Goal: Communication & Community: Ask a question

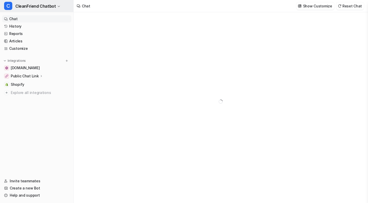
type textarea "**********"
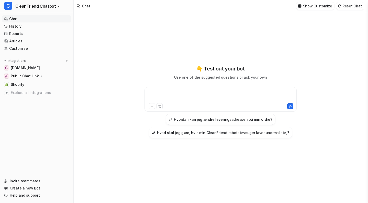
click at [180, 91] on div at bounding box center [221, 97] width 150 height 12
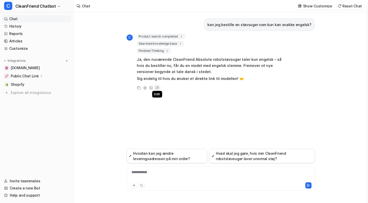
click at [155, 87] on icon at bounding box center [157, 88] width 5 height 7
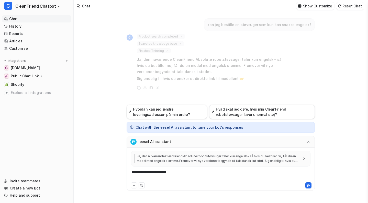
click at [184, 172] on div "**********" at bounding box center [221, 176] width 186 height 12
click at [184, 173] on div "**********" at bounding box center [221, 176] width 186 height 12
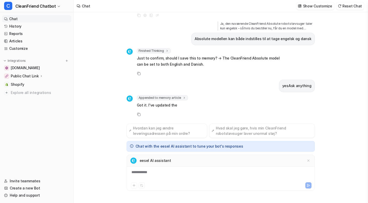
scroll to position [79, 0]
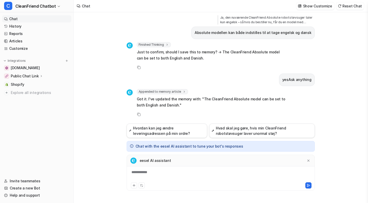
click at [20, 18] on link "Chat" at bounding box center [36, 18] width 69 height 7
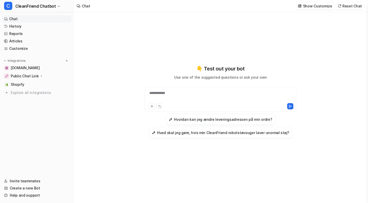
click at [166, 97] on div "**********" at bounding box center [221, 97] width 150 height 12
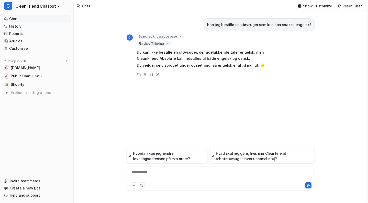
drag, startPoint x: 151, startPoint y: 109, endPoint x: 94, endPoint y: 125, distance: 60.0
click at [151, 109] on div "Kan jeg bestille en støvsuger som kun kan snakke engelsk? C Searched knowledge …" at bounding box center [221, 80] width 188 height 137
click at [25, 198] on link "Help and support" at bounding box center [36, 195] width 69 height 7
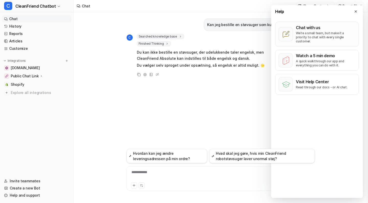
click at [297, 31] on p "We’re a small team, but make it a priority to chat with every single customer." at bounding box center [326, 37] width 60 height 12
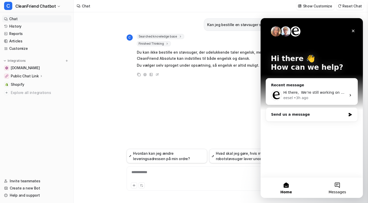
click at [342, 189] on button "Messages" at bounding box center [337, 188] width 51 height 20
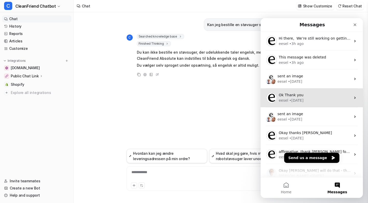
click at [321, 98] on div "eesel • [DATE]" at bounding box center [315, 100] width 72 height 5
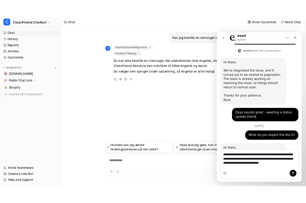
scroll to position [867, 0]
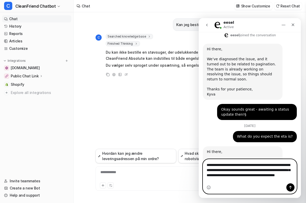
drag, startPoint x: 270, startPoint y: 179, endPoint x: 288, endPoint y: 169, distance: 20.5
click at [288, 169] on textarea "**********" at bounding box center [250, 172] width 94 height 24
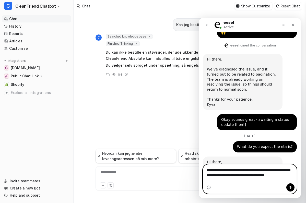
scroll to position [862, 0]
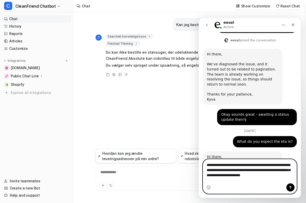
type textarea "**********"
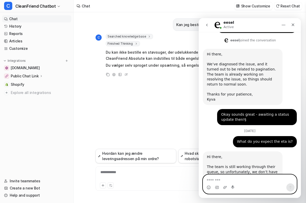
scroll to position [888, 0]
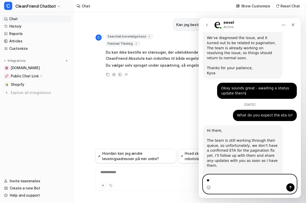
type textarea "*"
type textarea "**********"
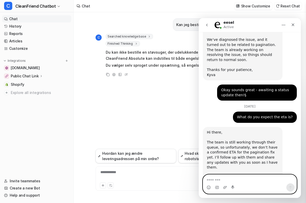
scroll to position [900, 0]
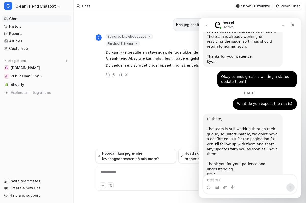
click at [208, 24] on icon "go back" at bounding box center [207, 25] width 4 height 4
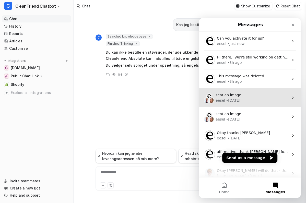
scroll to position [0, 0]
click at [257, 98] on div "eesel • [DATE]" at bounding box center [252, 100] width 73 height 5
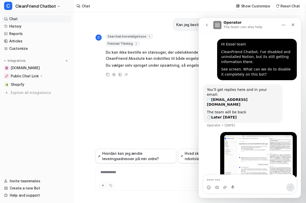
scroll to position [8, 0]
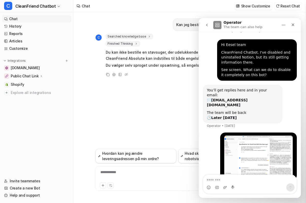
click at [208, 25] on icon "go back" at bounding box center [207, 25] width 4 height 4
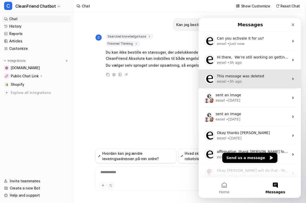
scroll to position [0, 0]
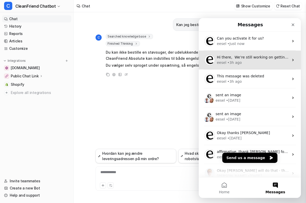
click at [253, 65] on div "eesel • 3h ago" at bounding box center [253, 62] width 72 height 5
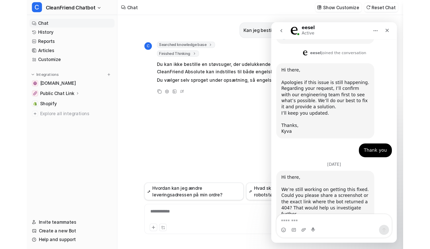
scroll to position [173, 0]
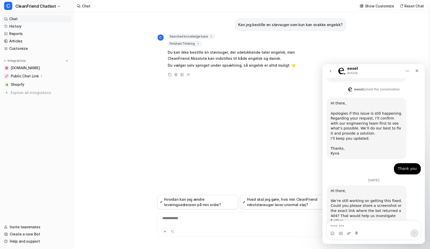
click at [330, 72] on icon "go back" at bounding box center [331, 71] width 2 height 3
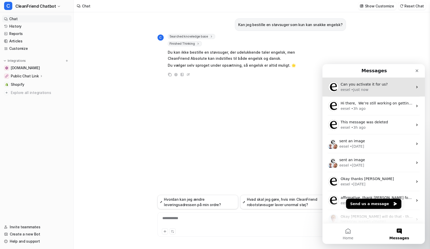
scroll to position [0, 0]
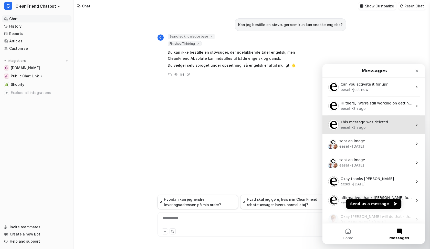
click at [368, 129] on div "eesel • 3h ago" at bounding box center [376, 127] width 72 height 5
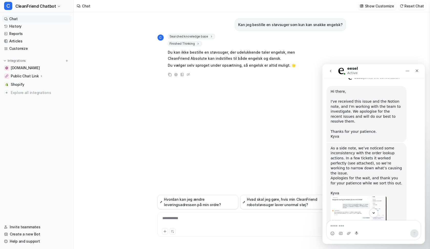
scroll to position [476, 0]
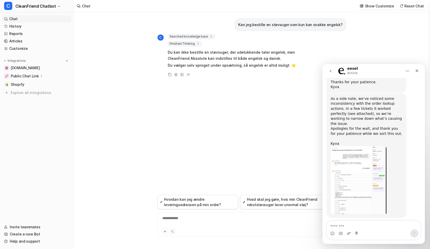
click at [368, 203] on div "Intercom messenger" at bounding box center [373, 234] width 94 height 8
click at [368, 203] on textarea "Message…" at bounding box center [373, 225] width 94 height 9
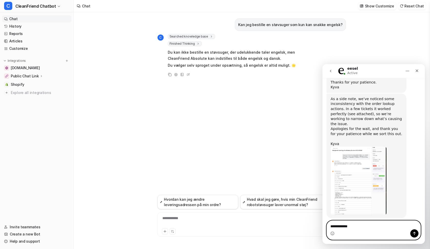
type textarea "**********"
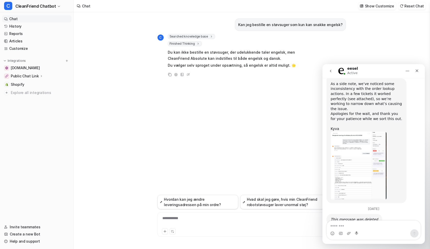
click at [331, 70] on icon "go back" at bounding box center [330, 71] width 4 height 4
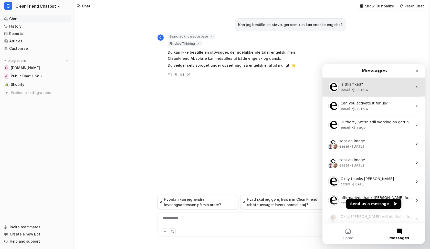
scroll to position [0, 0]
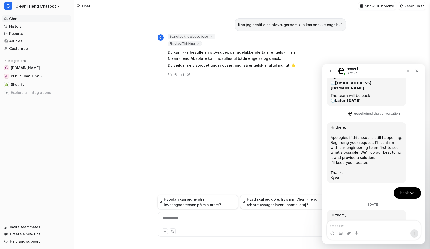
scroll to position [173, 0]
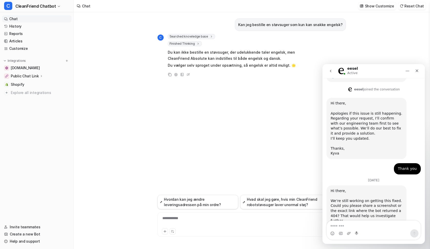
click at [330, 72] on icon "go back" at bounding box center [331, 71] width 2 height 3
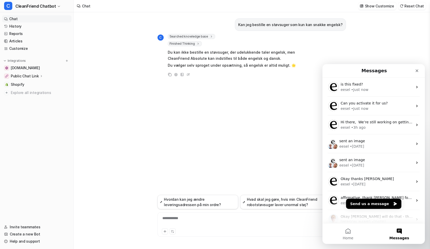
scroll to position [0, 0]
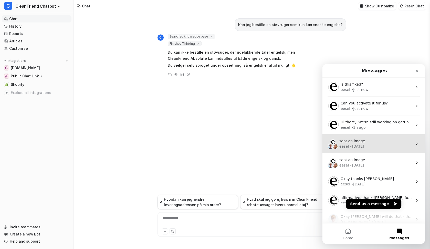
click at [358, 142] on span "sent an image" at bounding box center [352, 141] width 26 height 4
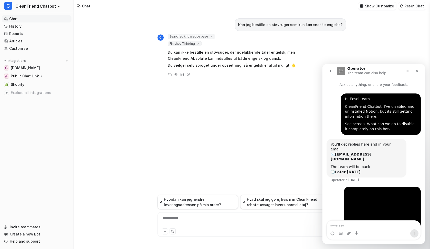
scroll to position [8, 0]
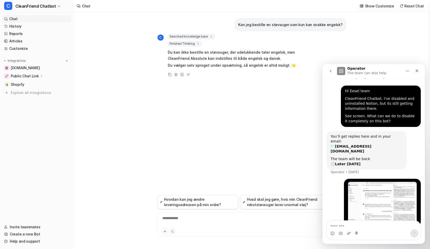
click at [331, 74] on button "go back" at bounding box center [330, 71] width 10 height 10
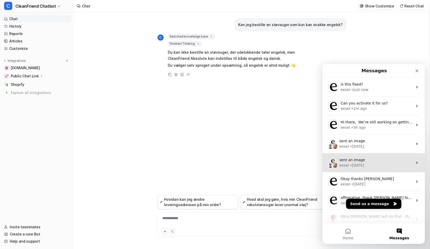
click at [360, 165] on div "• [DATE]" at bounding box center [356, 165] width 14 height 5
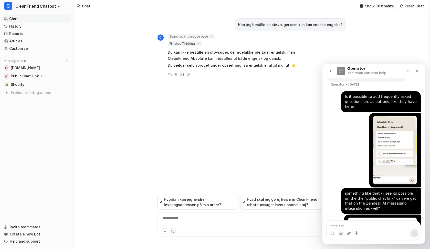
scroll to position [76, 0]
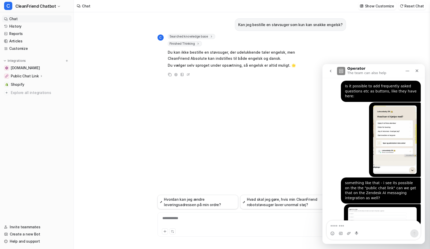
click at [331, 72] on icon "go back" at bounding box center [331, 71] width 2 height 3
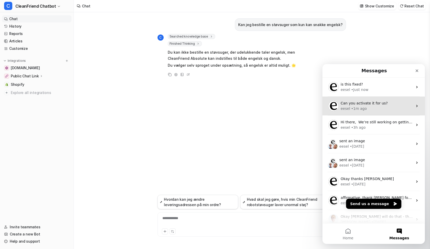
scroll to position [0, 0]
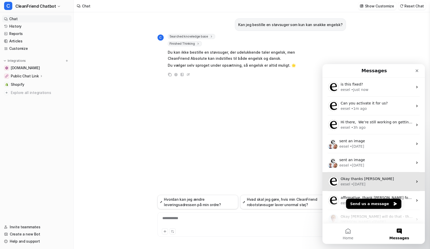
click at [366, 182] on div "eesel • [DATE]" at bounding box center [376, 184] width 72 height 5
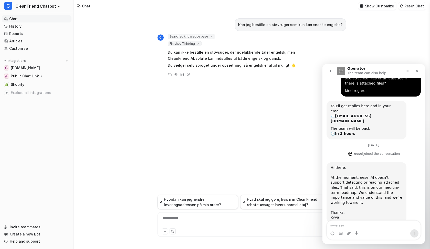
scroll to position [51, 0]
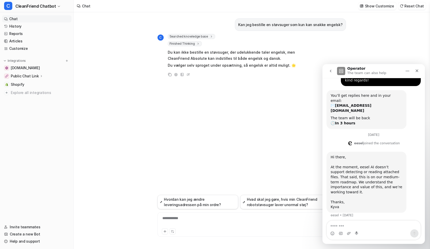
click at [330, 69] on button "go back" at bounding box center [330, 71] width 10 height 10
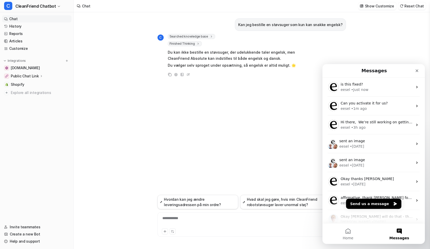
scroll to position [0, 0]
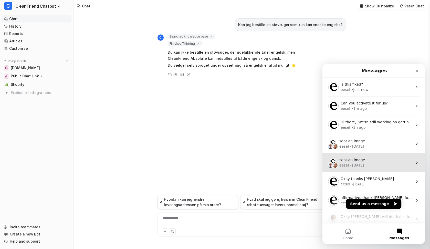
click at [368, 163] on div "eesel • [DATE]" at bounding box center [375, 165] width 73 height 5
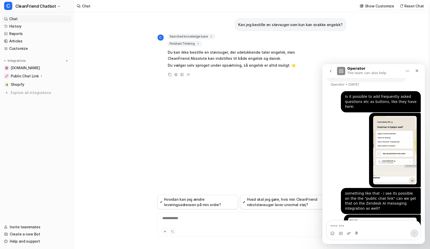
scroll to position [76, 0]
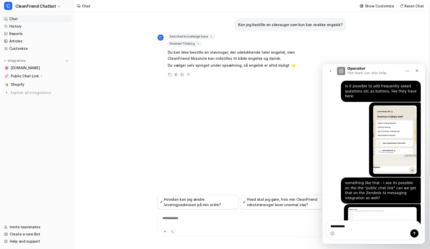
type textarea "**********"
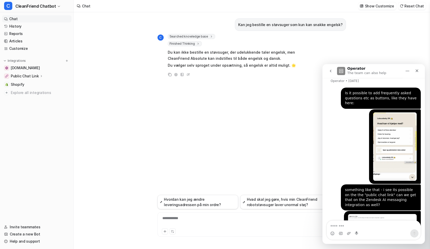
scroll to position [105, 0]
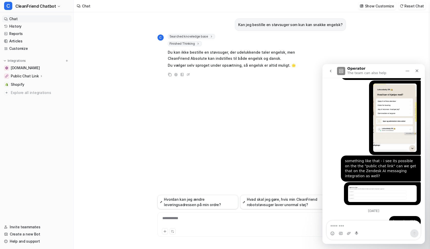
click at [327, 72] on button "go back" at bounding box center [330, 71] width 10 height 10
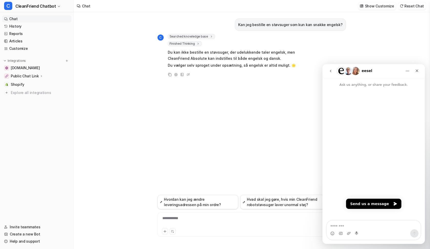
scroll to position [0, 0]
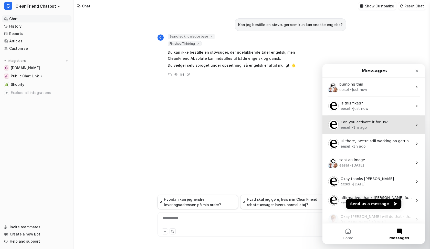
click at [368, 120] on span "Can you activate it for us?" at bounding box center [363, 122] width 47 height 4
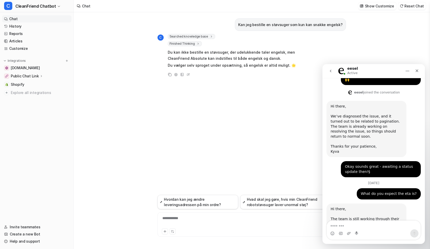
scroll to position [900, 0]
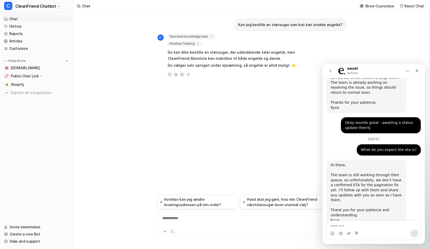
click at [331, 70] on icon "go back" at bounding box center [330, 71] width 4 height 4
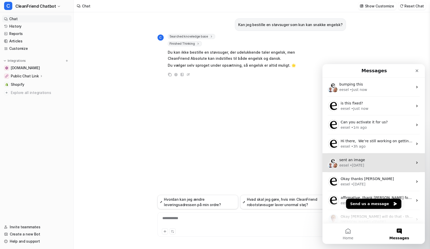
click at [359, 162] on div "sent an image" at bounding box center [375, 160] width 73 height 5
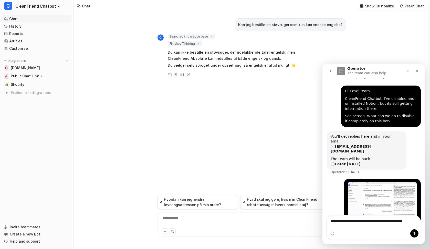
scroll to position [13, 0]
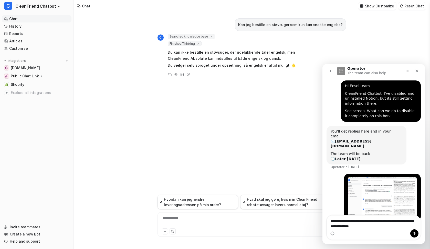
type textarea "**********"
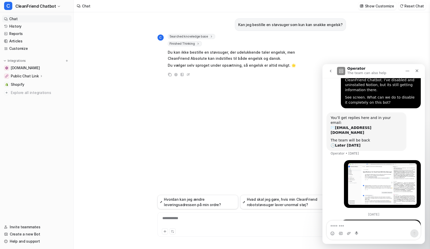
scroll to position [42, 0]
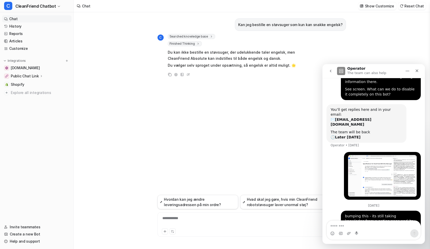
click at [332, 71] on icon "go back" at bounding box center [330, 71] width 4 height 4
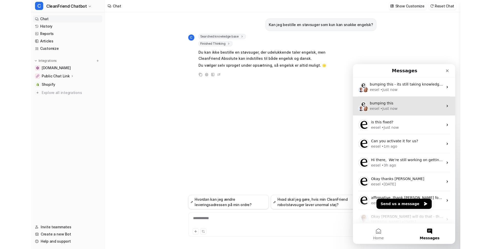
scroll to position [0, 0]
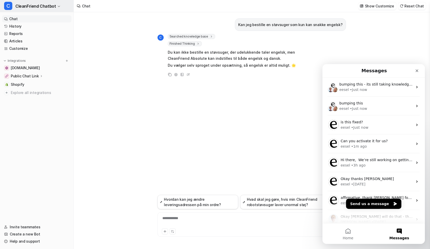
click at [43, 4] on span "CleanFriend Chatbot" at bounding box center [35, 6] width 40 height 7
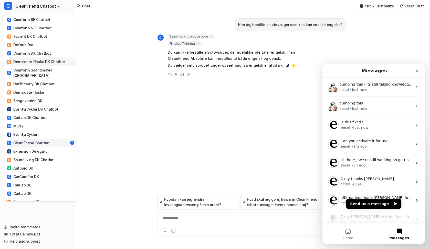
click at [36, 64] on div "D Den sidste flaske DK Chatbot" at bounding box center [36, 61] width 58 height 5
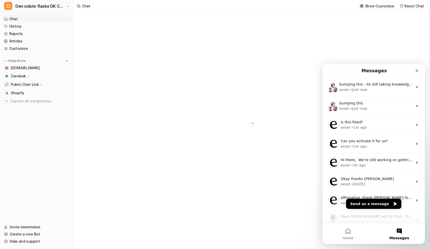
type textarea "**********"
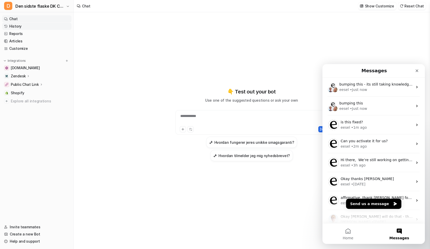
click at [29, 28] on link "History" at bounding box center [36, 26] width 69 height 7
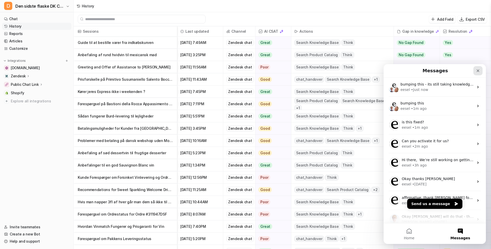
click at [368, 70] on icon "Close" at bounding box center [478, 71] width 4 height 4
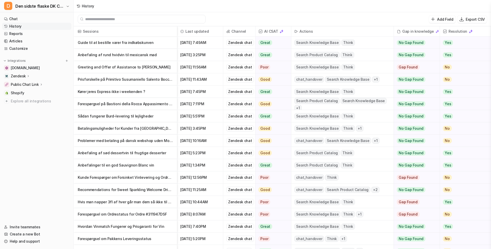
click at [156, 165] on p "Anbefalinger til en god Sauvignon Blanc vin" at bounding box center [125, 165] width 95 height 12
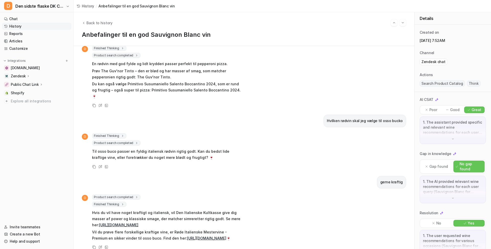
scroll to position [201, 0]
click at [138, 203] on link "[URL][DOMAIN_NAME]" at bounding box center [118, 225] width 39 height 4
click at [190, 203] on link "[URL][DOMAIN_NAME]" at bounding box center [206, 239] width 39 height 4
click at [21, 25] on link "History" at bounding box center [36, 26] width 69 height 7
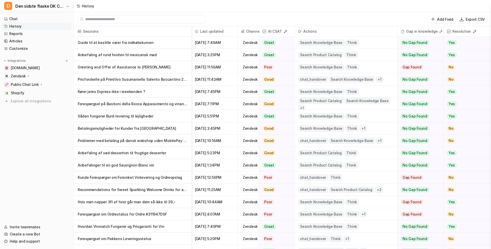
click at [171, 105] on p "Forespørgsel på Bastioni della Rocca Appassimento og vinanbefaling" at bounding box center [133, 104] width 110 height 12
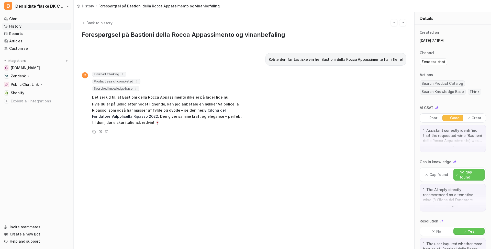
click at [205, 109] on link "8 Cilona del Fondatore Valpolicella Ripasso 2022" at bounding box center [159, 113] width 134 height 10
click at [32, 25] on link "History" at bounding box center [36, 26] width 69 height 7
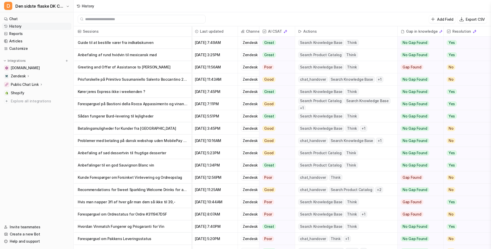
click at [165, 94] on p "Kører jeres Express ikke i weekenden ?" at bounding box center [133, 92] width 110 height 12
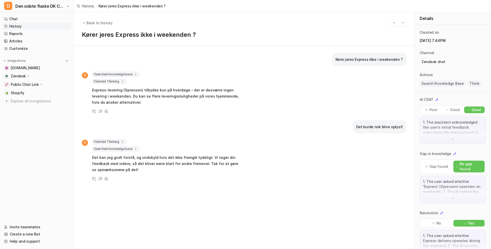
click at [34, 27] on link "History" at bounding box center [36, 26] width 69 height 7
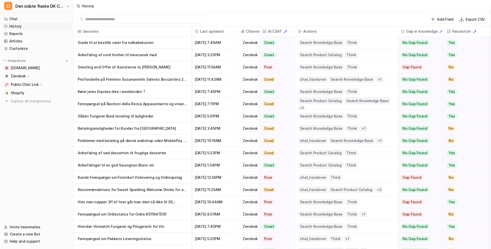
click at [174, 83] on p "Prisforskelle på Primitivo Susumaniello Salento Boccantino 2024 ved køb af fler…" at bounding box center [133, 79] width 110 height 12
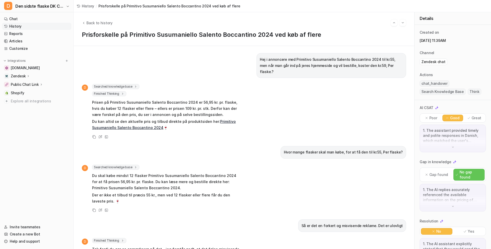
click at [38, 27] on link "History" at bounding box center [36, 26] width 69 height 7
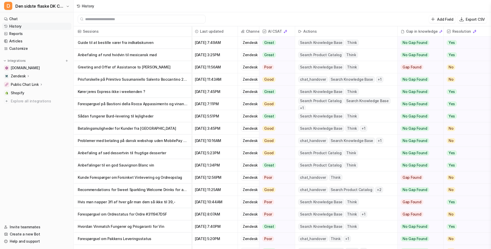
click at [173, 69] on p "Greeting and Offer of Assistance to [PERSON_NAME]" at bounding box center [133, 67] width 110 height 12
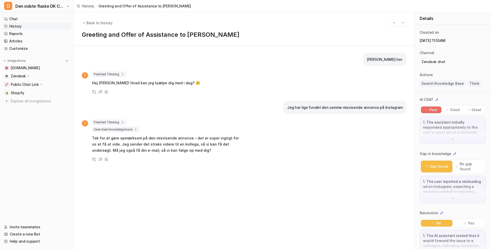
click at [32, 27] on link "History" at bounding box center [36, 26] width 69 height 7
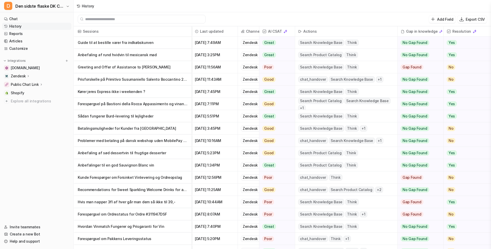
click at [176, 56] on p "Anbefaling af rund hvidvin til mexicansk mad" at bounding box center [133, 55] width 110 height 12
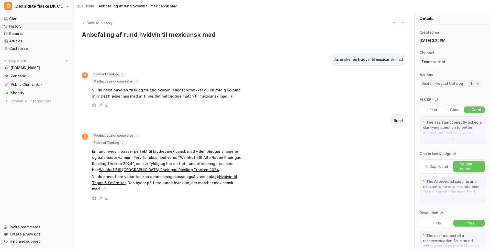
click at [159, 170] on link "Weinhof 519 [GEOGRAPHIC_DATA] Rheingau Riesling Trocken 2024" at bounding box center [159, 170] width 120 height 4
click at [29, 25] on link "History" at bounding box center [36, 26] width 69 height 7
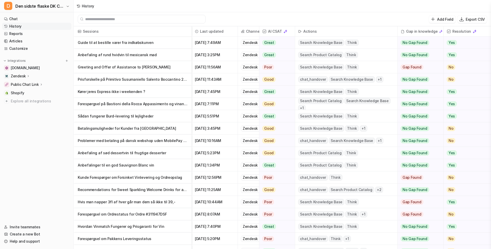
click at [166, 46] on p "Guide til at bestille varer fra indkøbskurven" at bounding box center [133, 43] width 110 height 12
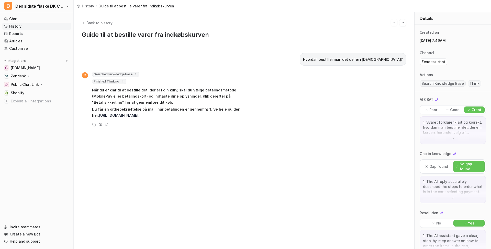
click at [138, 117] on link "[URL][DOMAIN_NAME]" at bounding box center [118, 115] width 39 height 4
click at [21, 25] on link "History" at bounding box center [36, 26] width 69 height 7
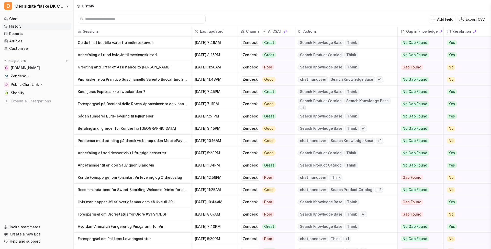
click at [189, 140] on span "Problemer med betaling på dansk webshop uden MobilePay fra [GEOGRAPHIC_DATA]" at bounding box center [133, 141] width 114 height 12
click at [179, 141] on p "Problemer med betaling på dansk webshop uden MobilePay fra [GEOGRAPHIC_DATA]" at bounding box center [133, 141] width 110 height 12
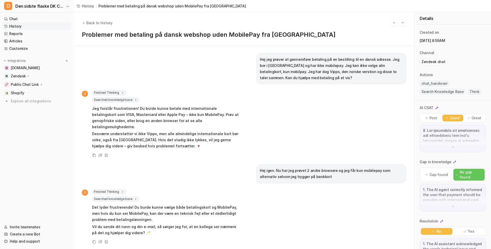
click at [22, 25] on link "History" at bounding box center [36, 26] width 69 height 7
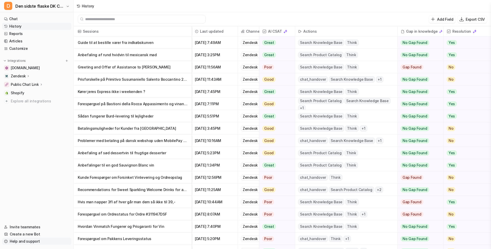
drag, startPoint x: 14, startPoint y: 241, endPoint x: 21, endPoint y: 240, distance: 7.2
click at [14, 203] on link "Help and support" at bounding box center [36, 241] width 69 height 7
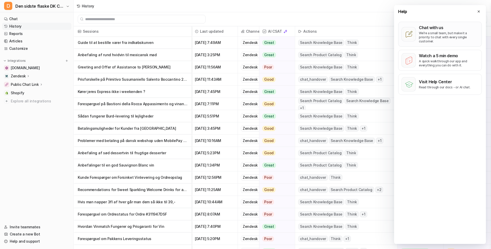
click at [368, 28] on p "Chat with us" at bounding box center [449, 27] width 60 height 5
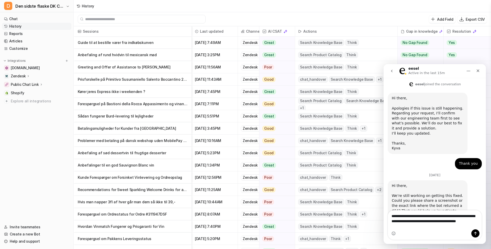
scroll to position [183, 0]
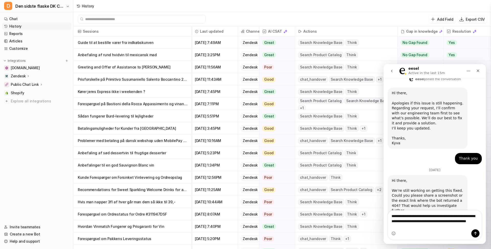
type textarea "**********"
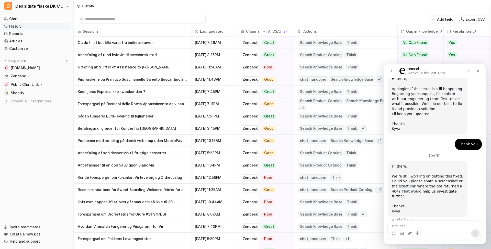
scroll to position [198, 0]
